Goal: Task Accomplishment & Management: Use online tool/utility

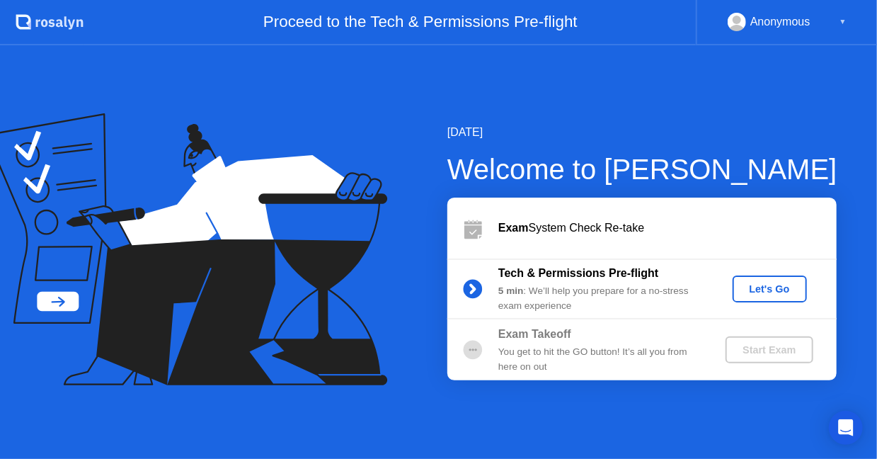
click at [769, 284] on div "Let's Go" at bounding box center [769, 288] width 63 height 11
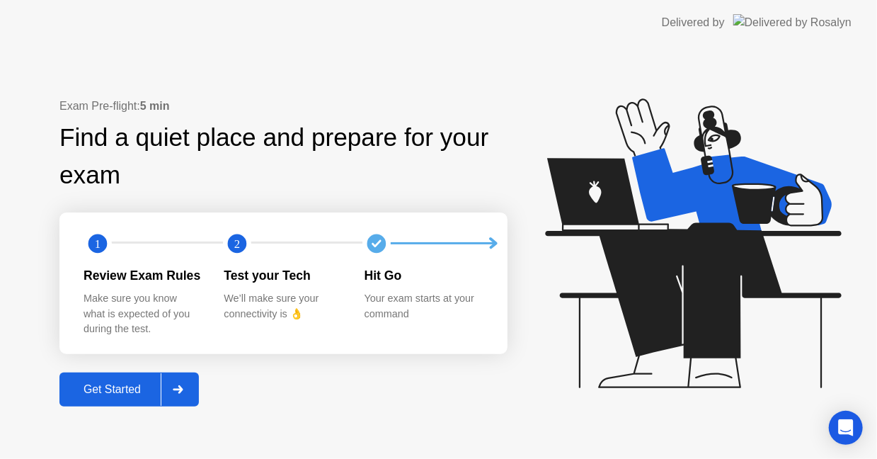
click at [126, 395] on div "Get Started" at bounding box center [112, 389] width 97 height 13
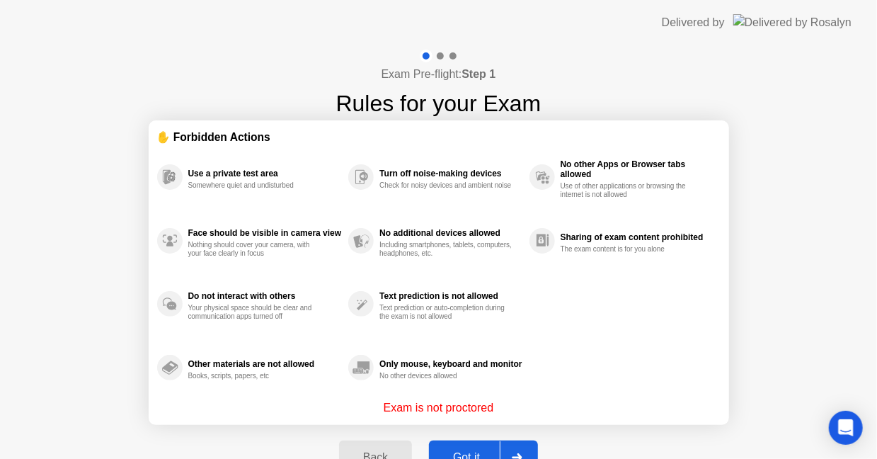
click at [490, 451] on div "Got it" at bounding box center [466, 457] width 67 height 13
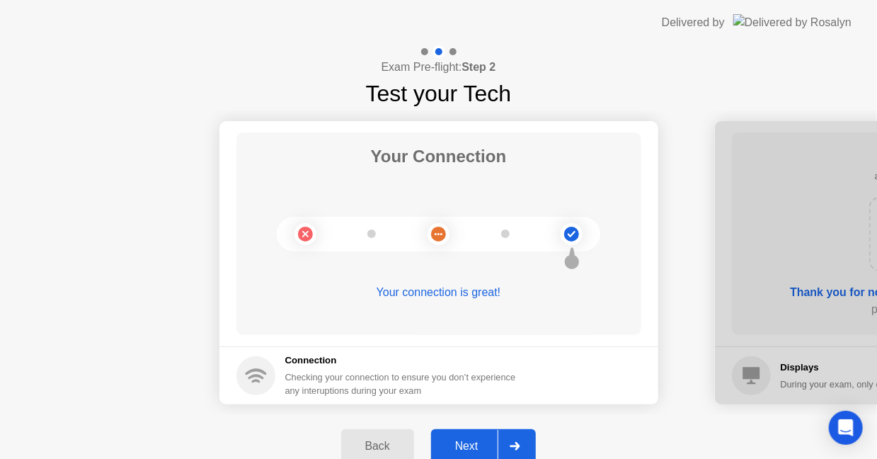
click at [453, 439] on div "Next" at bounding box center [466, 445] width 63 height 13
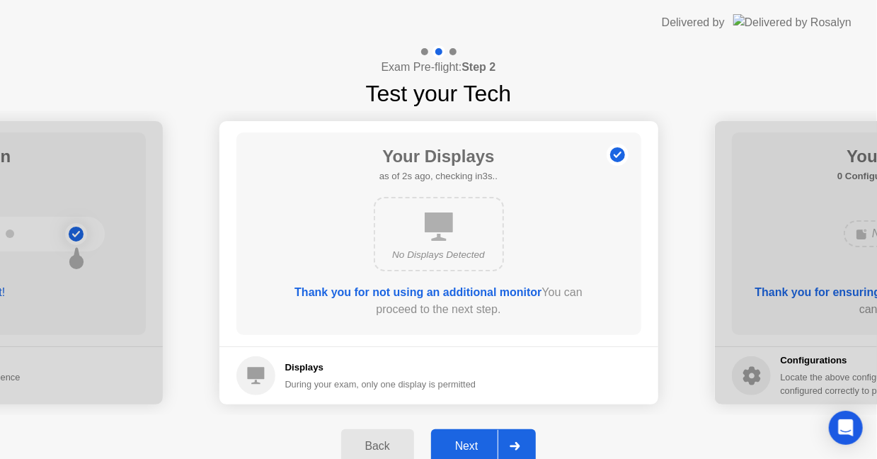
click at [455, 439] on div "Next" at bounding box center [466, 445] width 63 height 13
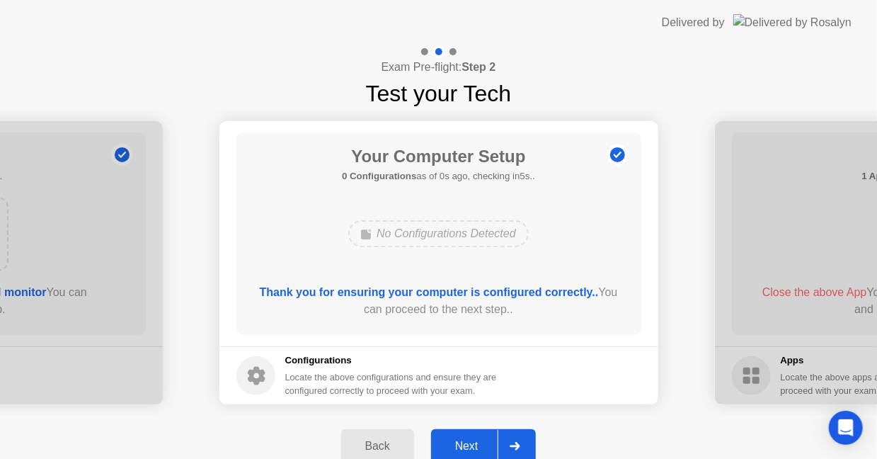
click at [460, 440] on div "Next" at bounding box center [466, 445] width 63 height 13
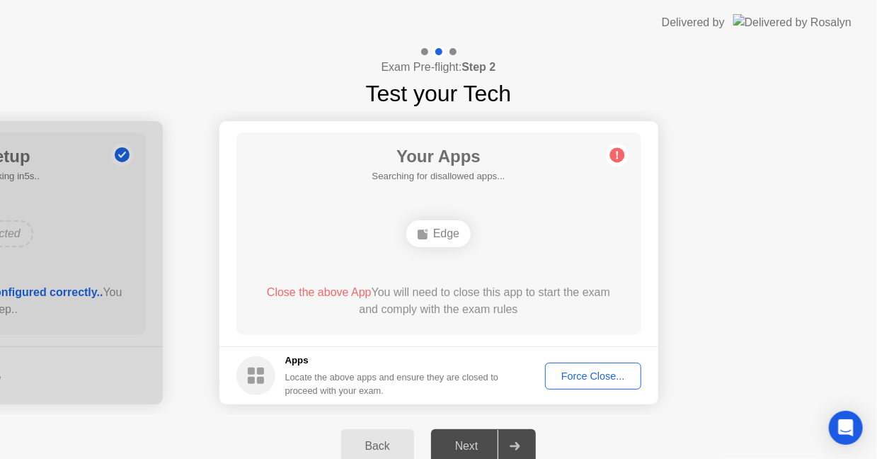
click at [607, 371] on div "Force Close..." at bounding box center [593, 375] width 86 height 11
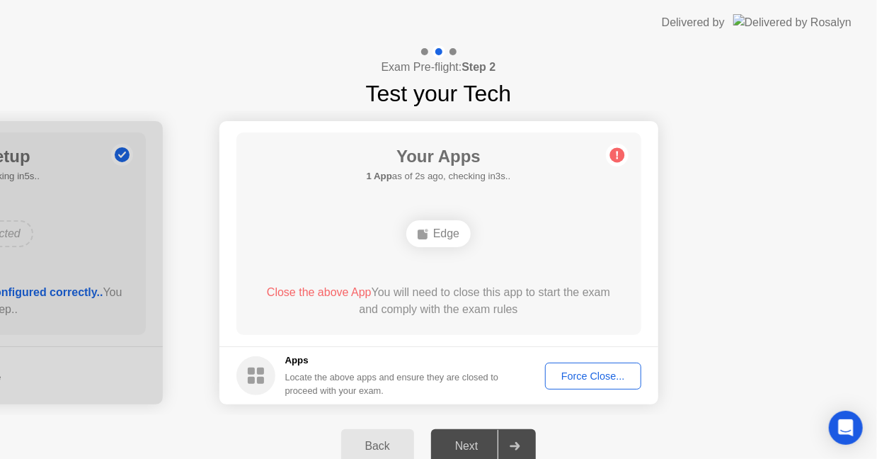
click at [582, 374] on div "Force Close..." at bounding box center [593, 375] width 86 height 11
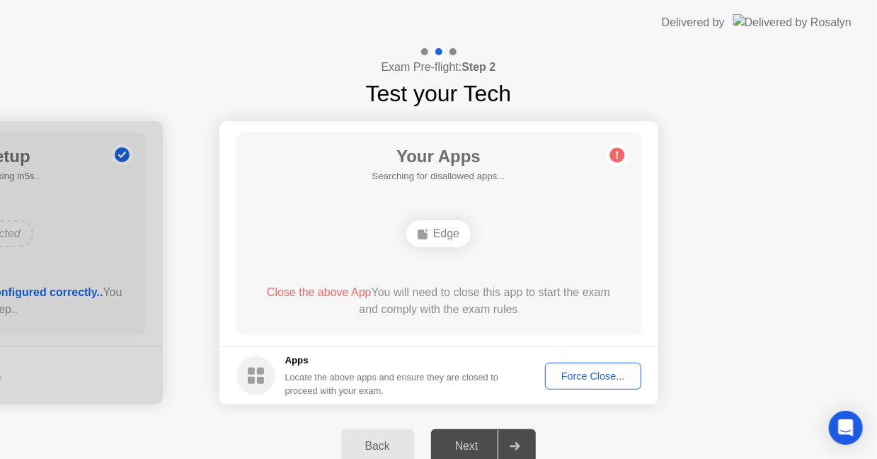
click at [588, 381] on div "Force Close..." at bounding box center [593, 375] width 86 height 11
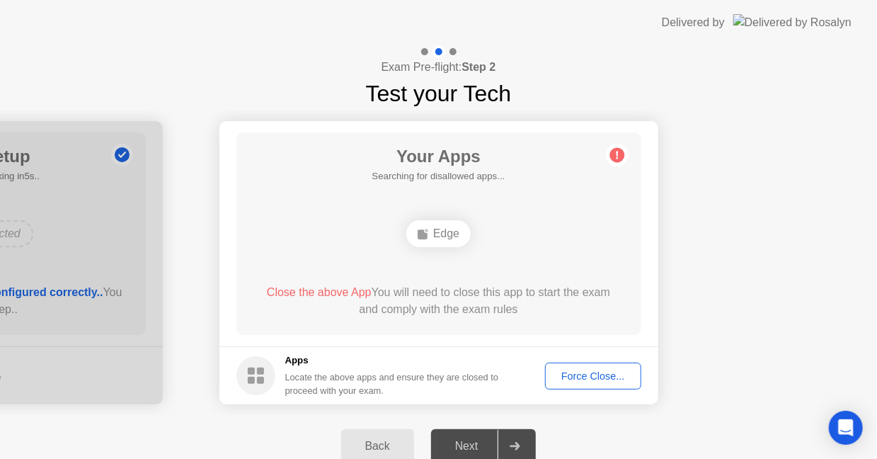
click at [597, 379] on div "Force Close..." at bounding box center [593, 375] width 86 height 11
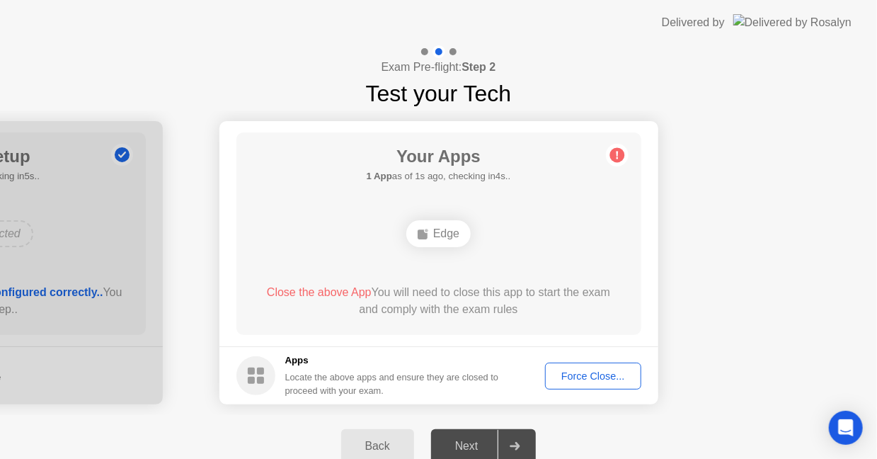
click at [629, 388] on footer "Apps Locate the above apps and ensure they are closed to proceed with your exam…" at bounding box center [438, 375] width 439 height 58
click at [618, 379] on div "Force Close..." at bounding box center [593, 375] width 86 height 11
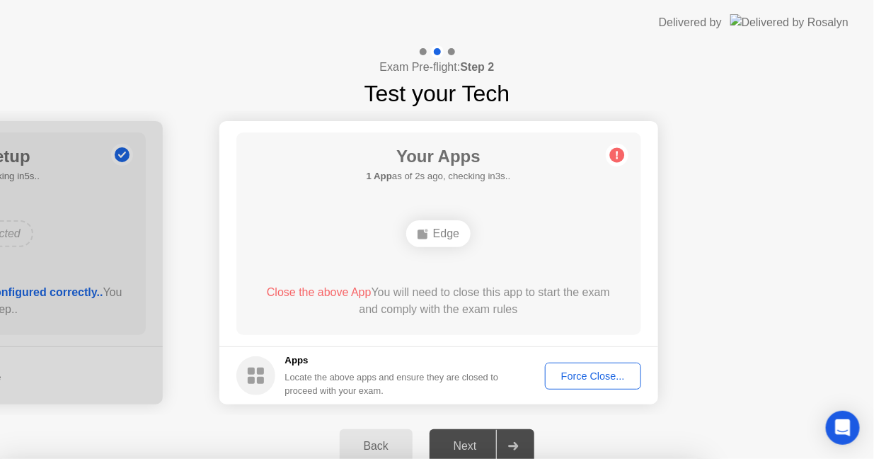
click at [608, 458] on div at bounding box center [437, 459] width 874 height 0
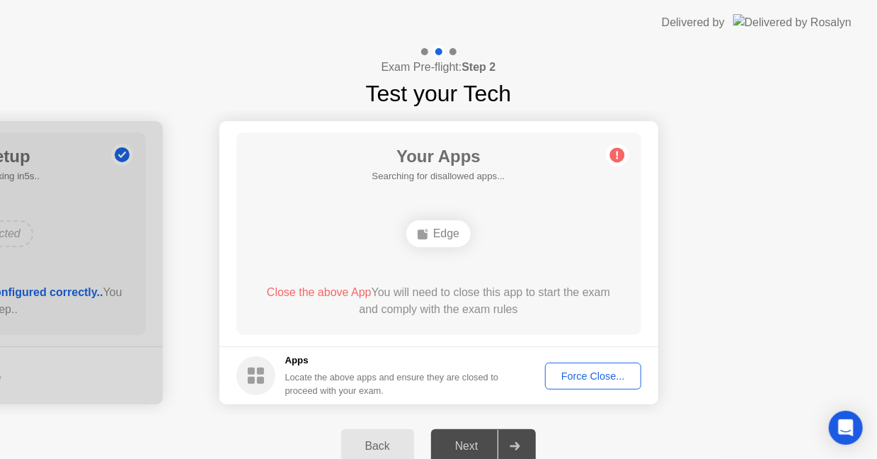
click at [612, 380] on div "Force Close..." at bounding box center [593, 375] width 86 height 11
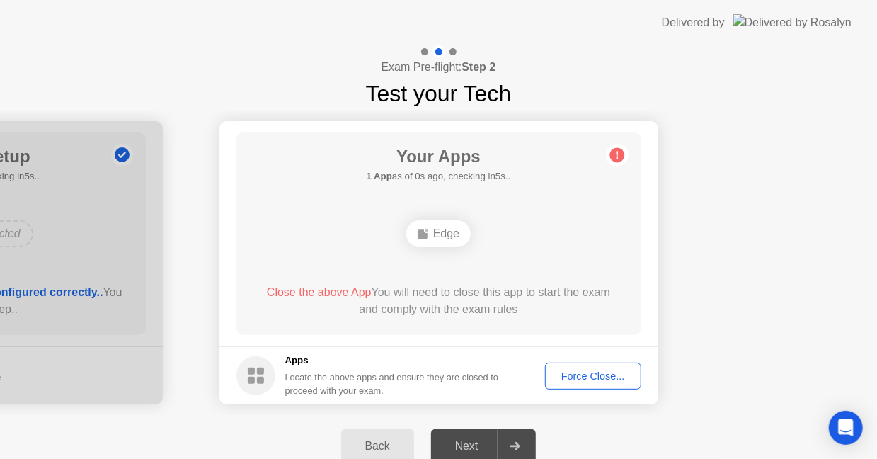
click at [603, 373] on div "Force Close..." at bounding box center [593, 375] width 86 height 11
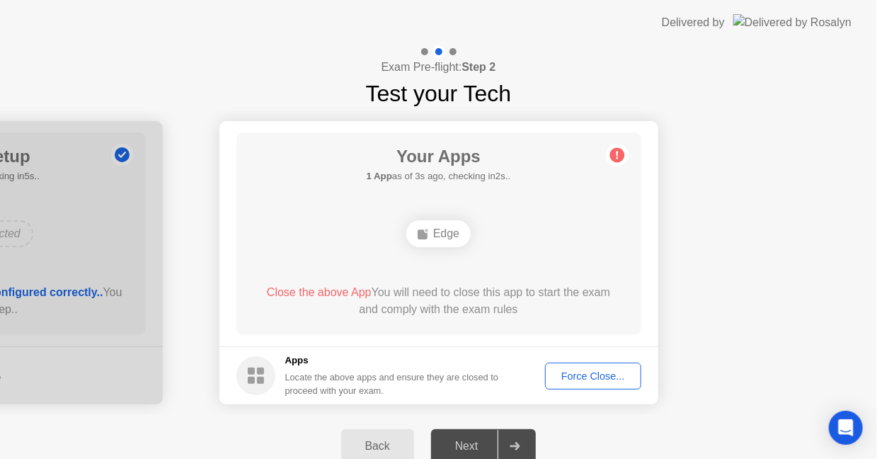
click at [633, 376] on div "Force Close..." at bounding box center [593, 375] width 86 height 11
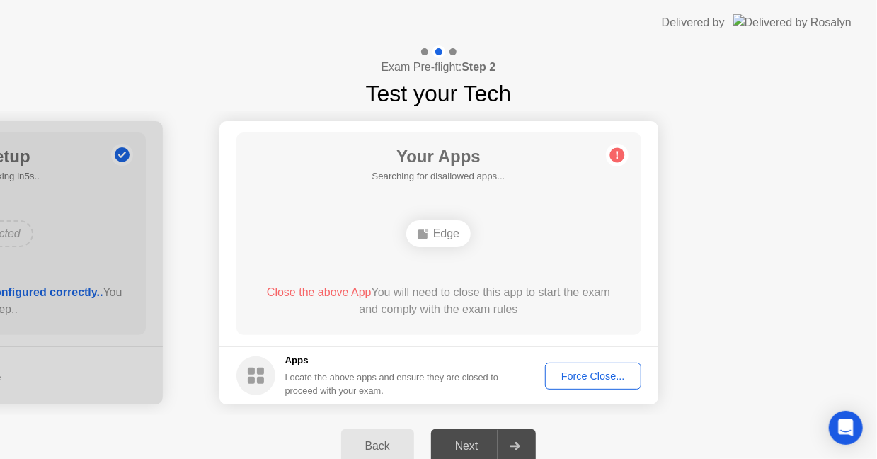
click at [610, 376] on div "Force Close..." at bounding box center [593, 375] width 86 height 11
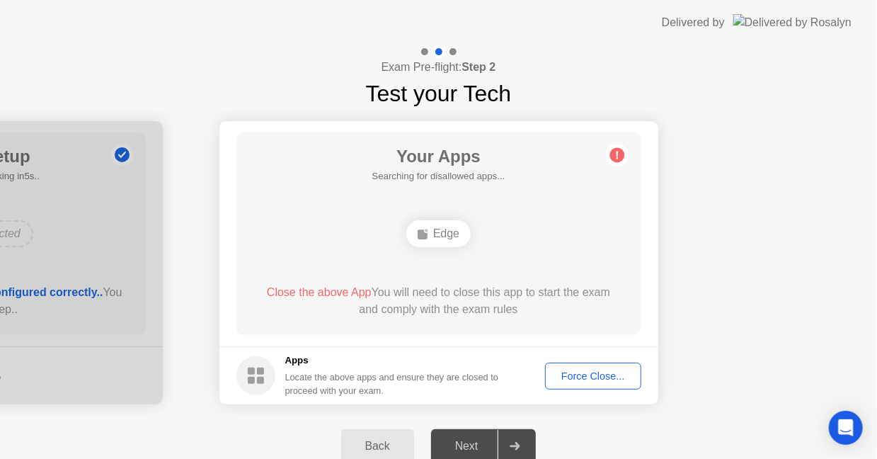
click at [602, 374] on div "Force Close..." at bounding box center [593, 375] width 86 height 11
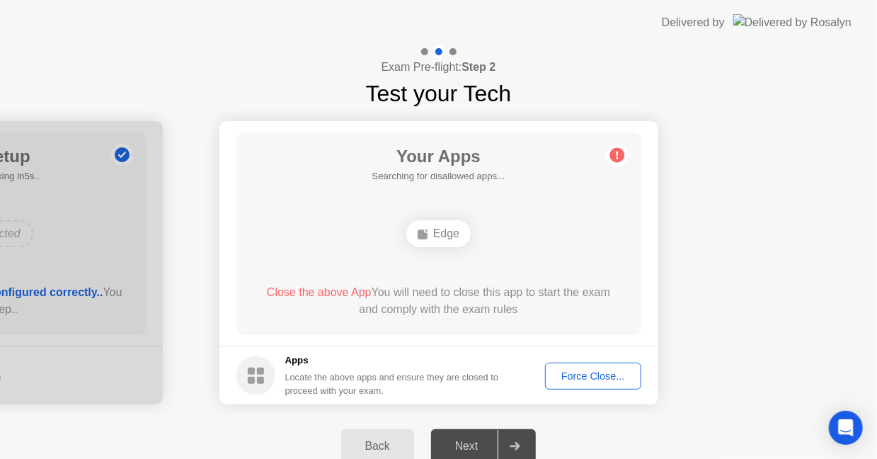
click at [463, 444] on div "Next" at bounding box center [466, 445] width 63 height 13
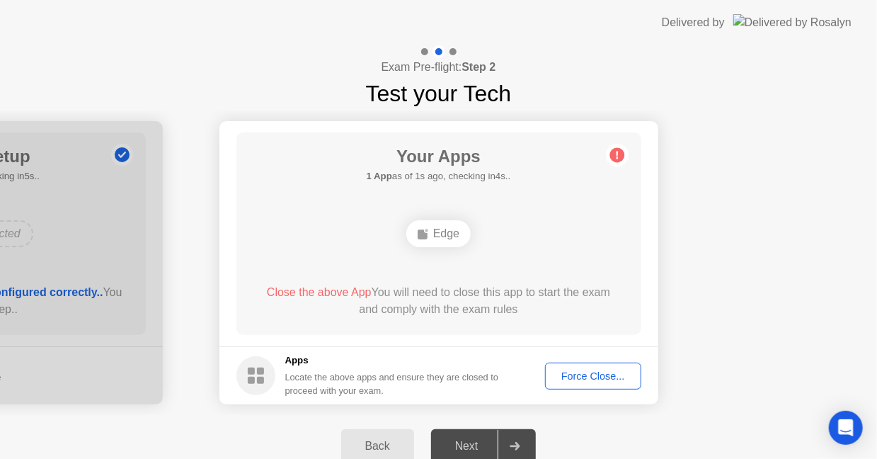
click at [463, 444] on div "Next" at bounding box center [466, 445] width 63 height 13
click at [590, 379] on div "Force Close..." at bounding box center [593, 375] width 86 height 11
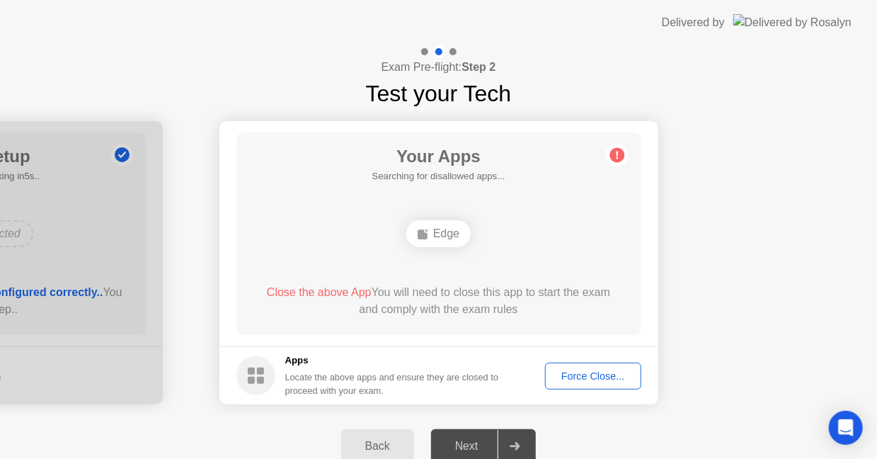
click at [630, 379] on div "Force Close..." at bounding box center [593, 375] width 86 height 11
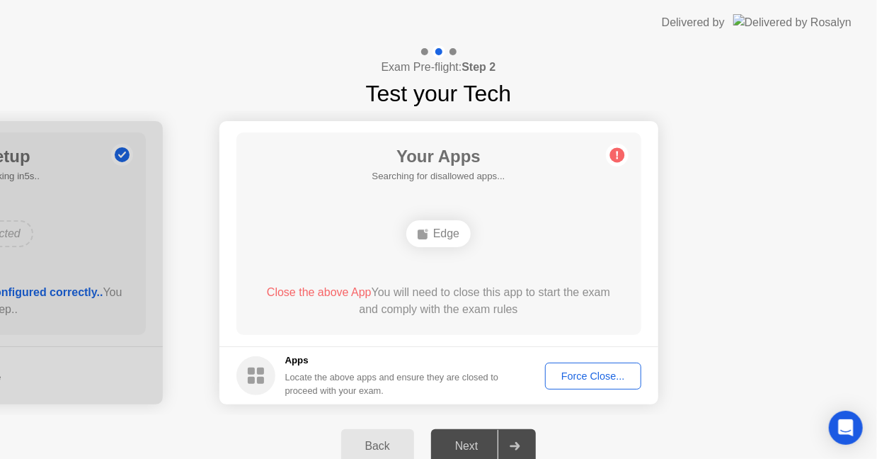
drag, startPoint x: 589, startPoint y: 357, endPoint x: 589, endPoint y: 369, distance: 12.7
click at [589, 369] on footer "Apps Locate the above apps and ensure they are closed to proceed with your exam…" at bounding box center [438, 375] width 439 height 58
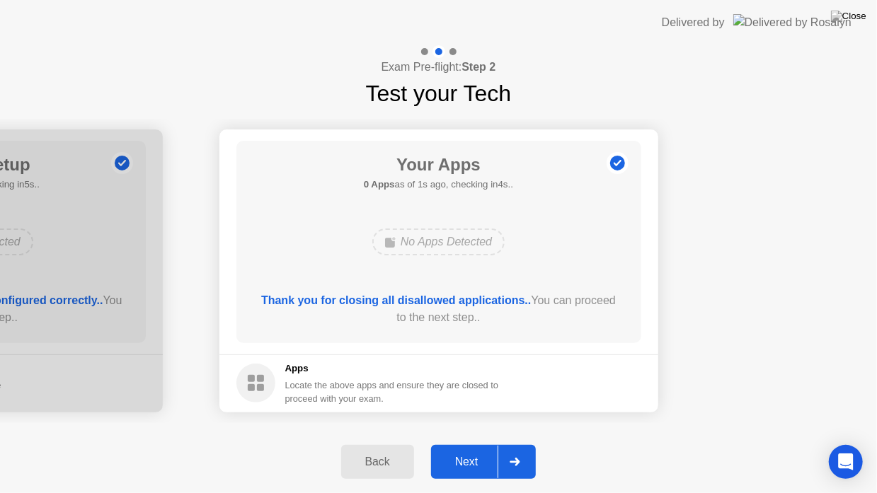
click at [470, 456] on div "Next" at bounding box center [466, 462] width 63 height 13
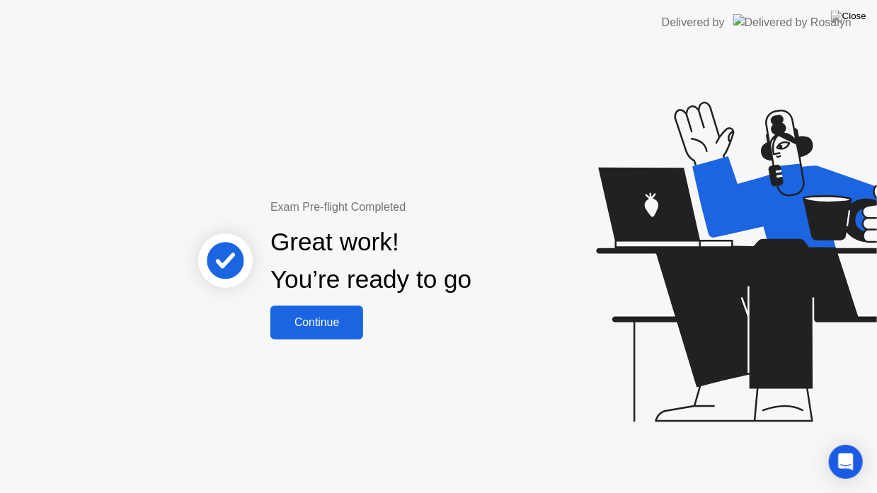
click at [342, 321] on div "Continue" at bounding box center [317, 322] width 84 height 13
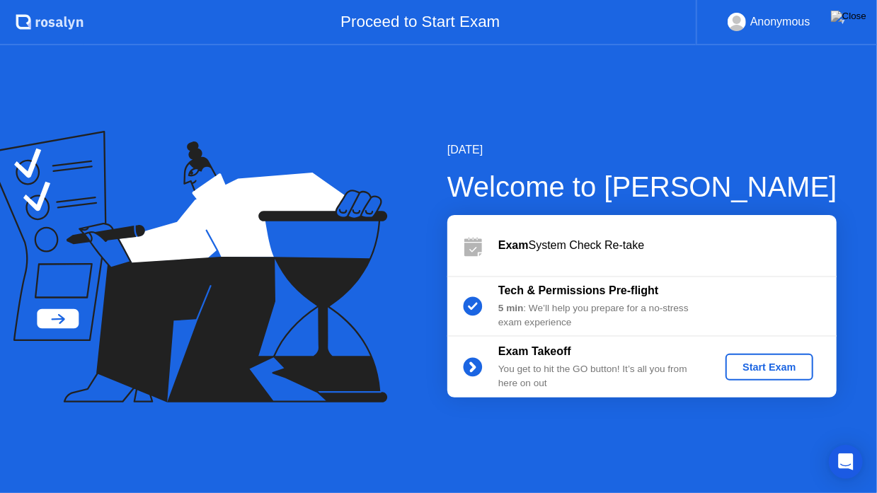
click at [768, 369] on div "Start Exam" at bounding box center [769, 367] width 76 height 11
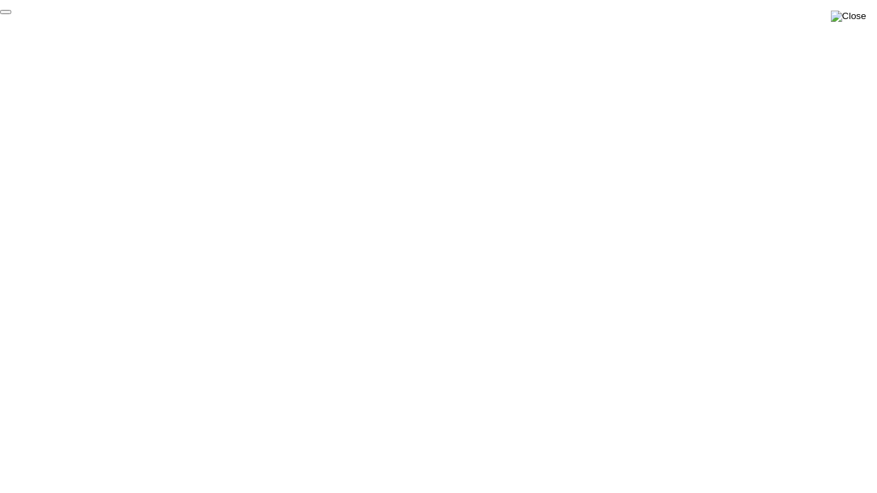
click at [851, 12] on img at bounding box center [848, 16] width 35 height 11
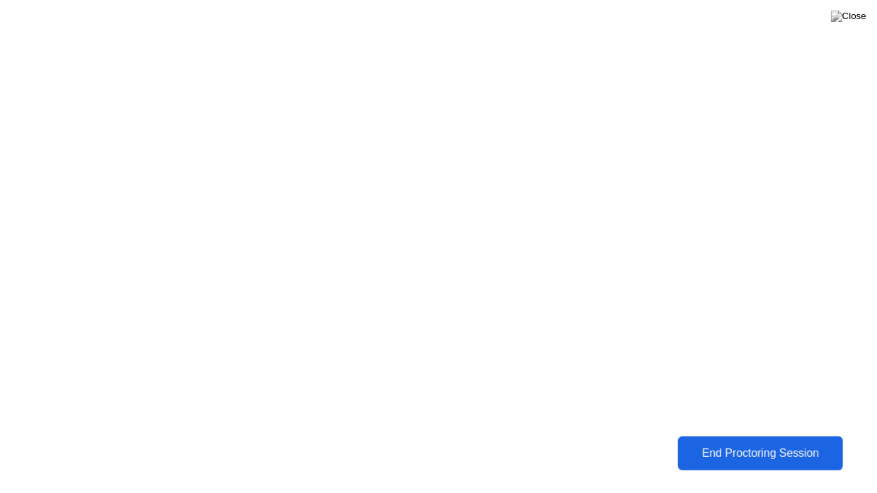
click at [724, 453] on div "End Proctoring Session" at bounding box center [759, 453] width 157 height 13
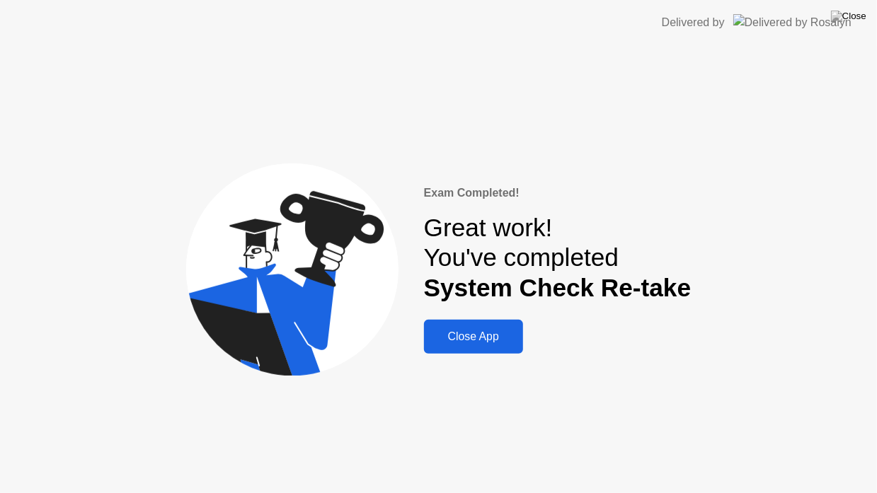
click at [480, 340] on div "Close App" at bounding box center [473, 336] width 91 height 13
